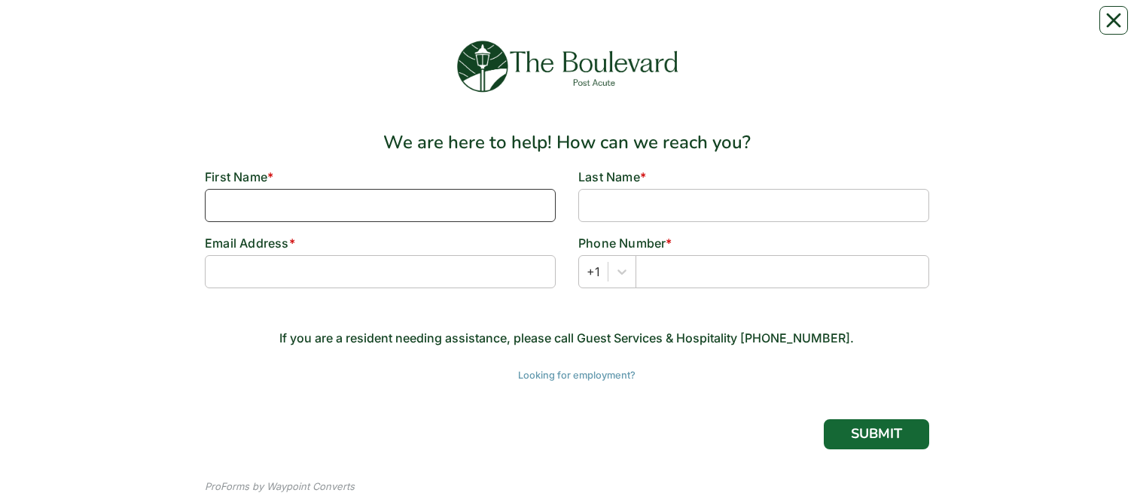
click at [449, 202] on input at bounding box center [380, 205] width 351 height 33
type input "[PERSON_NAME]"
type input "[PERSON_NAME][EMAIL_ADDRESS][PERSON_NAME][DOMAIN_NAME]"
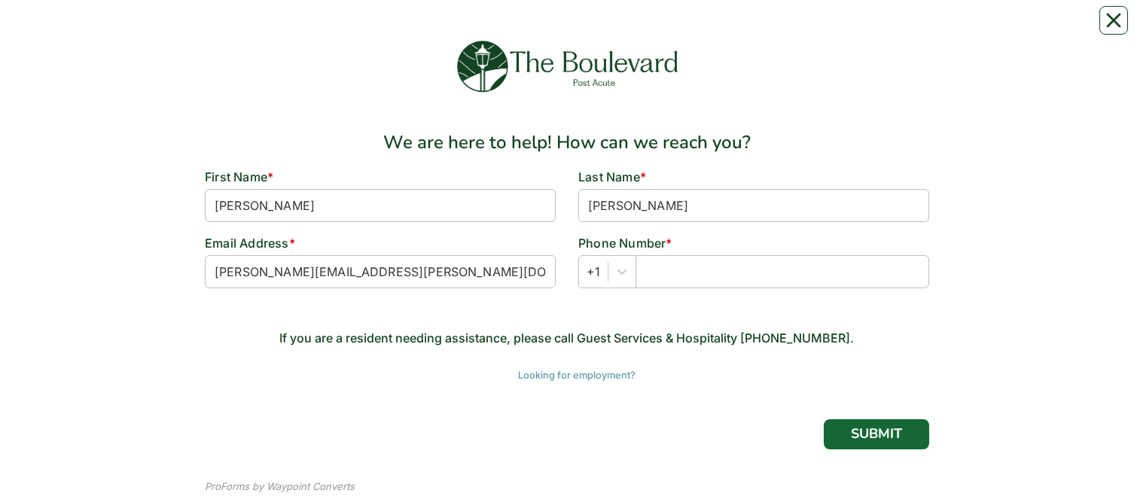
type input "6106443905"
click at [691, 278] on div "Select is focused ,type to refine list, press Down to open the menu, +1" at bounding box center [754, 271] width 351 height 33
click at [691, 278] on input "text" at bounding box center [783, 271] width 294 height 33
type input "6104200862"
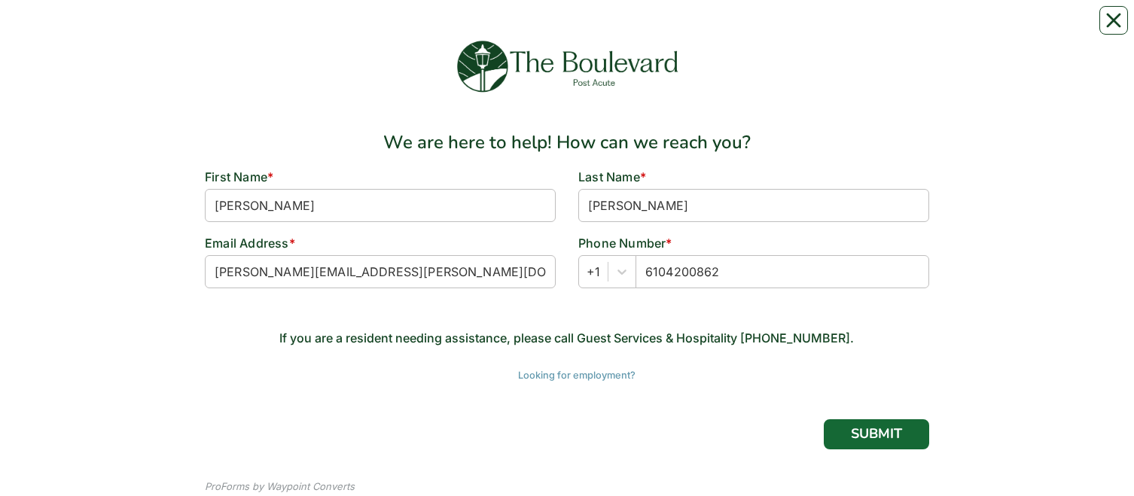
click at [731, 363] on div "We are here to help! How can we reach you? First Name * [PERSON_NAME] Last Name…" at bounding box center [567, 268] width 725 height 279
click at [1105, 21] on button "Close" at bounding box center [1114, 20] width 29 height 29
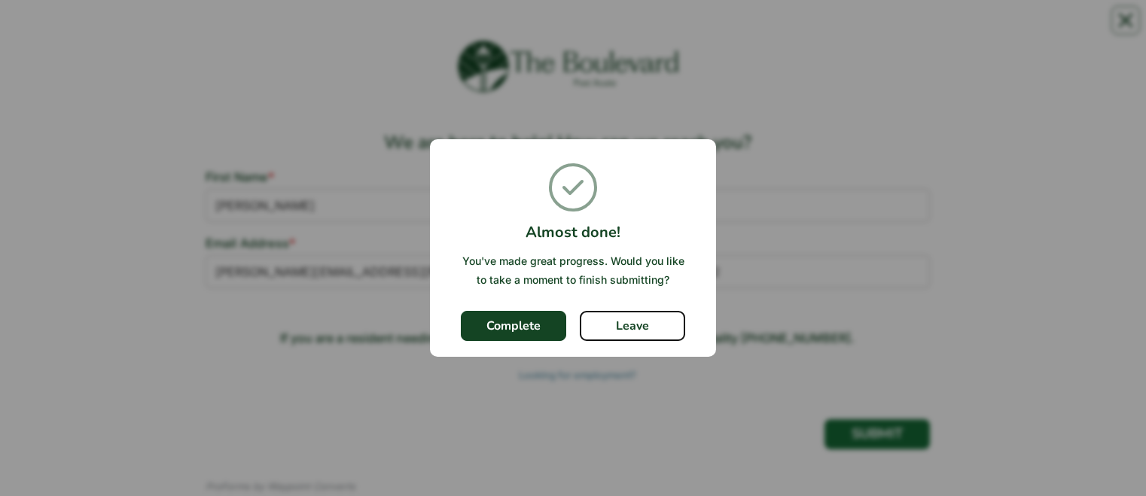
click at [631, 322] on button "Leave" at bounding box center [632, 326] width 105 height 30
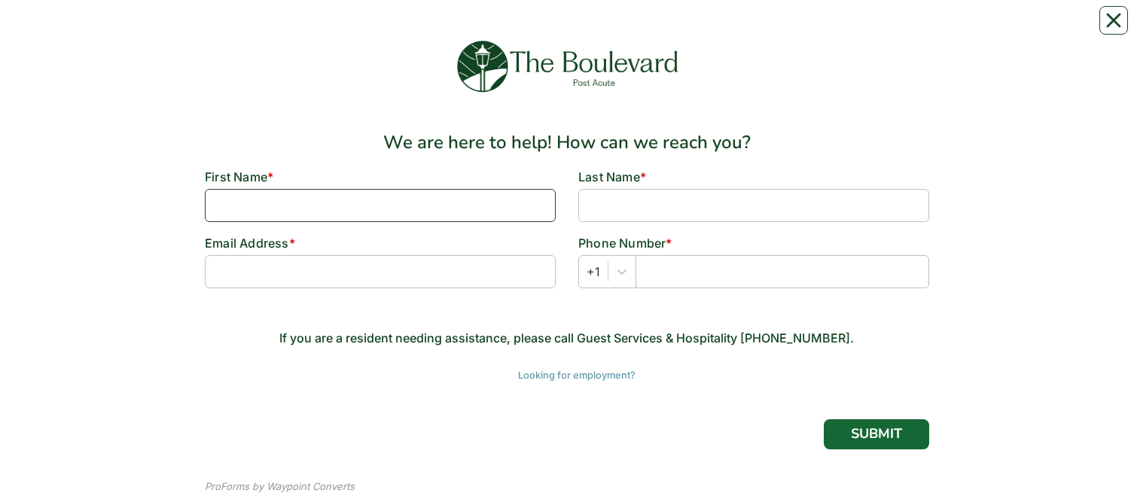
click at [480, 207] on input at bounding box center [380, 205] width 351 height 33
type input "[PERSON_NAME]"
type input "[PERSON_NAME][EMAIL_ADDRESS][PERSON_NAME][DOMAIN_NAME]"
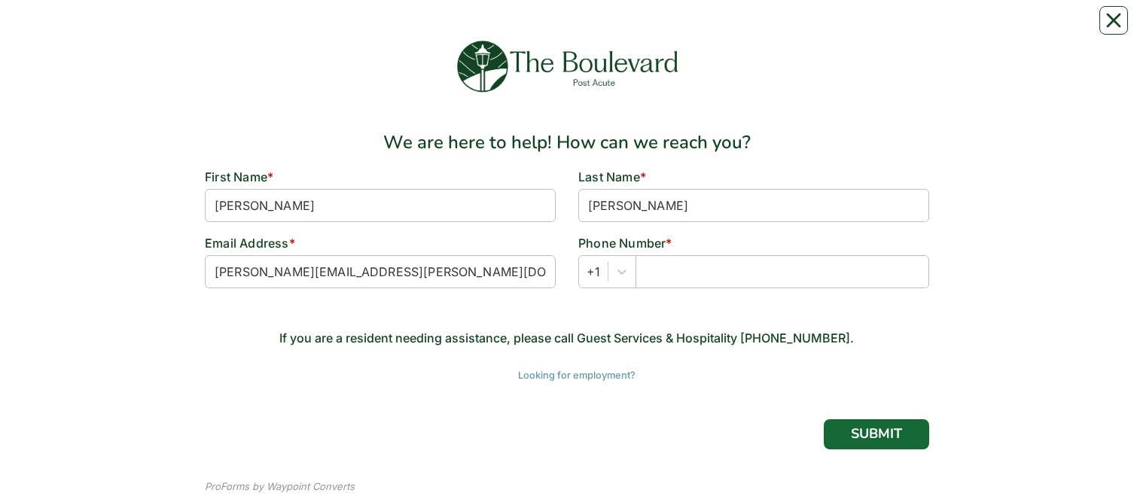
type input "6106443905"
click at [687, 272] on div "Select is focused ,type to refine list, press Down to open the menu, +1" at bounding box center [754, 271] width 351 height 33
click at [687, 272] on input "text" at bounding box center [783, 271] width 294 height 33
type input "6104200862"
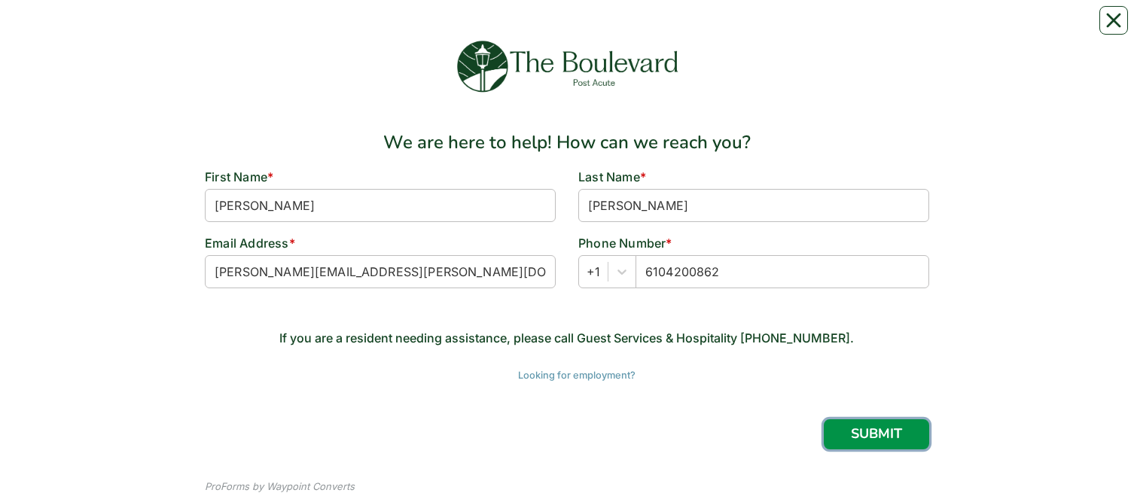
click at [854, 432] on button "SUBMIT" at bounding box center [876, 435] width 105 height 30
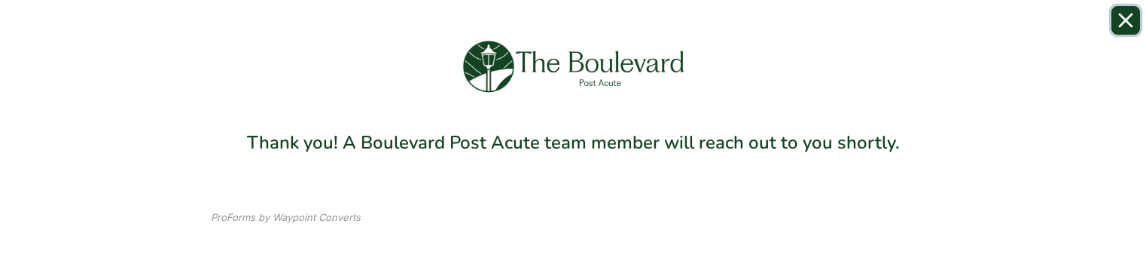
click at [1124, 20] on icon "Close" at bounding box center [1126, 20] width 15 height 15
